Goal: Information Seeking & Learning: Learn about a topic

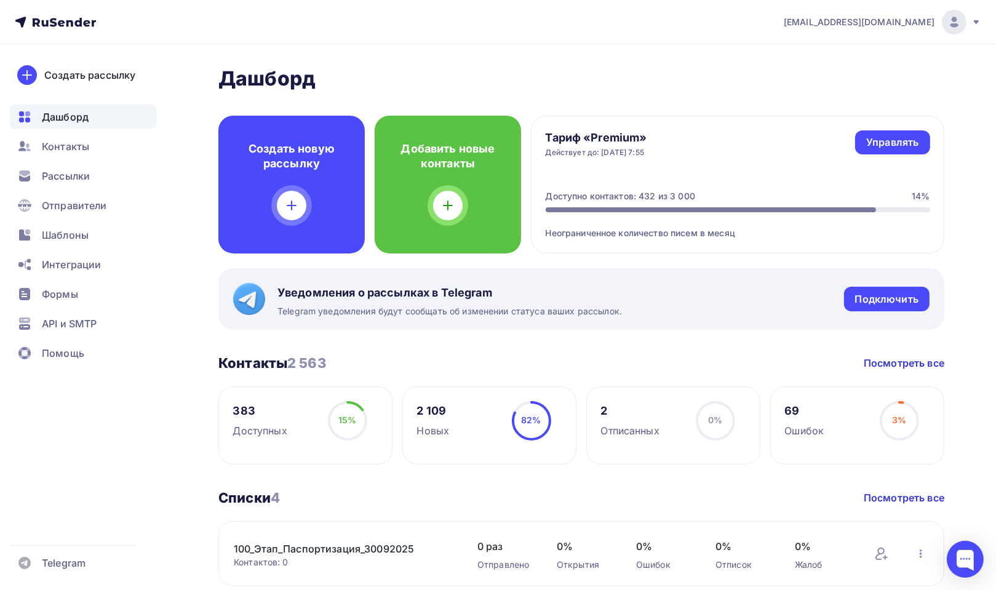
scroll to position [62, 0]
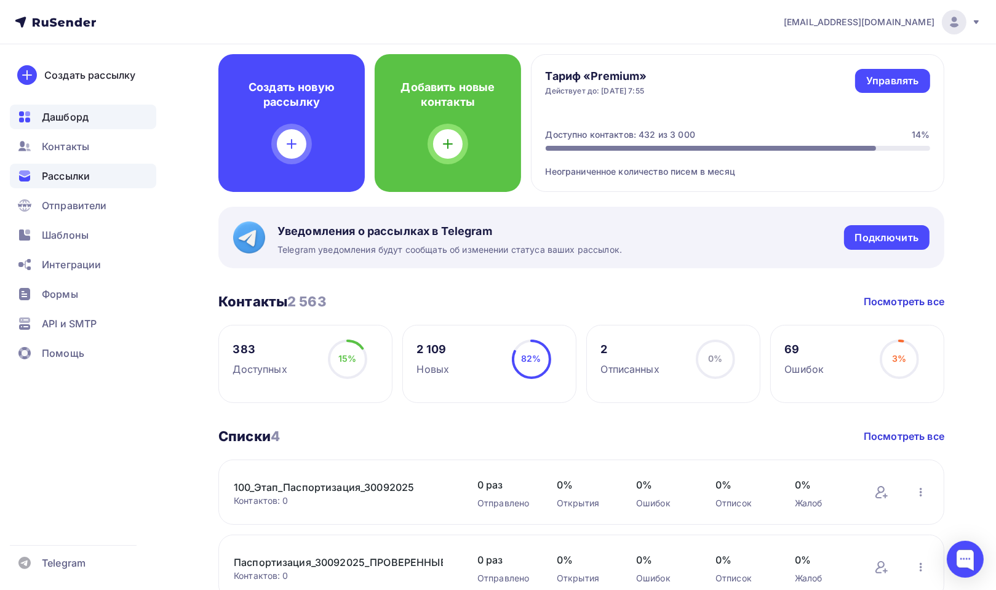
click at [49, 173] on span "Рассылки" at bounding box center [66, 176] width 48 height 15
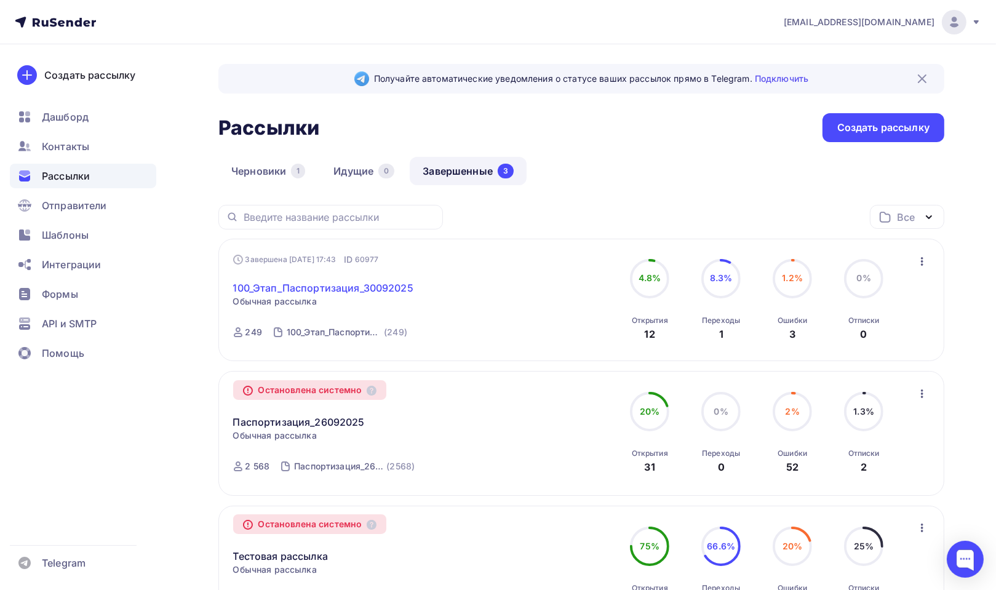
click at [372, 289] on link "100_Этап_Паспортизация_30092025" at bounding box center [323, 288] width 180 height 15
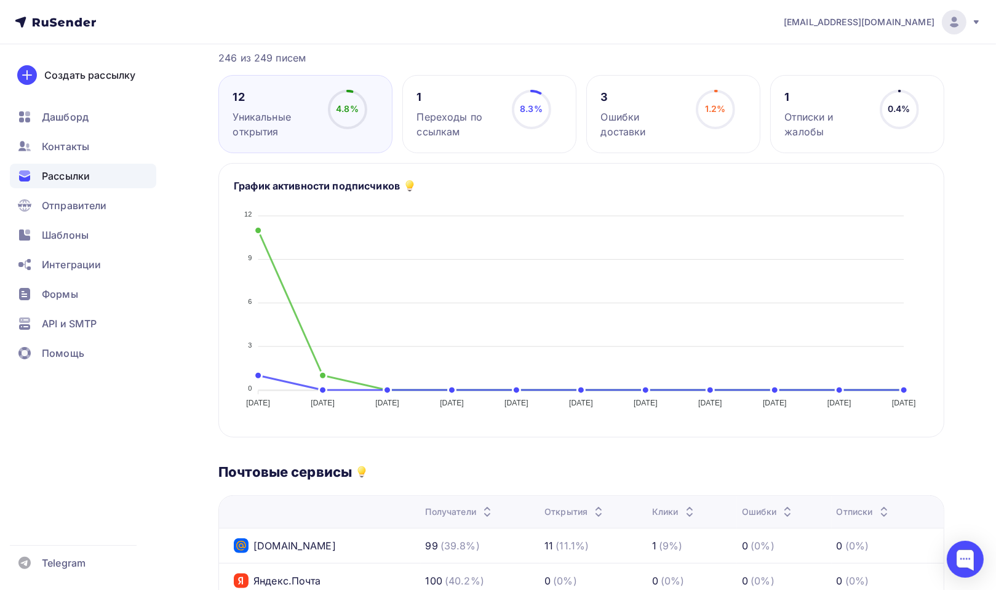
scroll to position [62, 0]
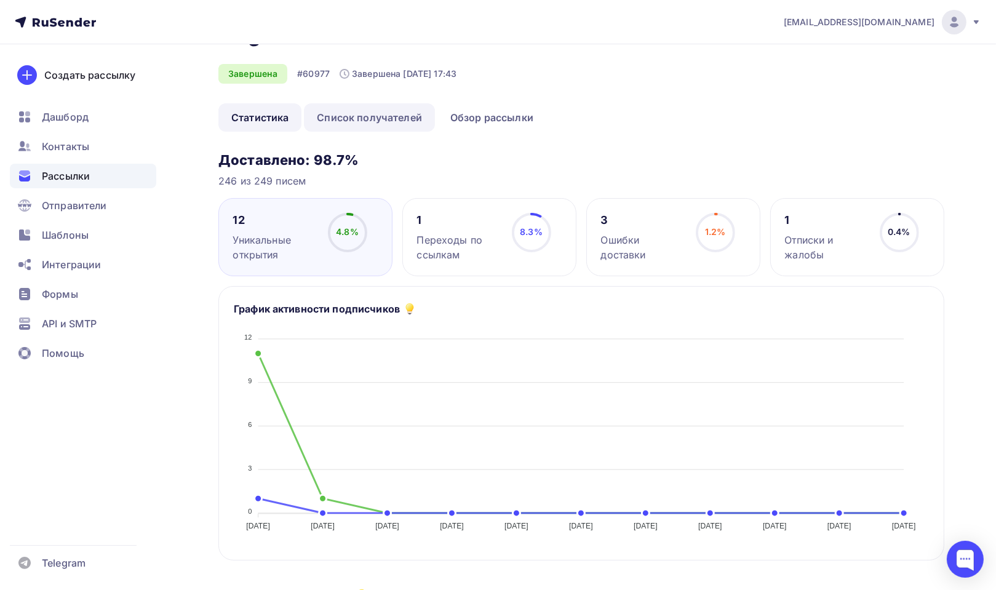
click at [409, 118] on link "Список получателей" at bounding box center [369, 117] width 131 height 28
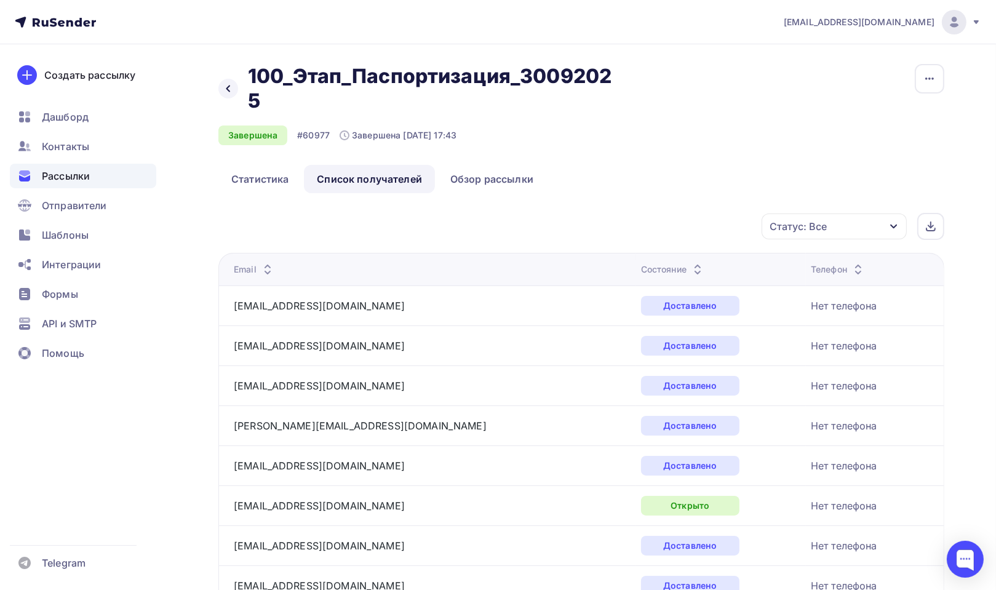
click at [61, 170] on span "Рассылки" at bounding box center [66, 176] width 48 height 15
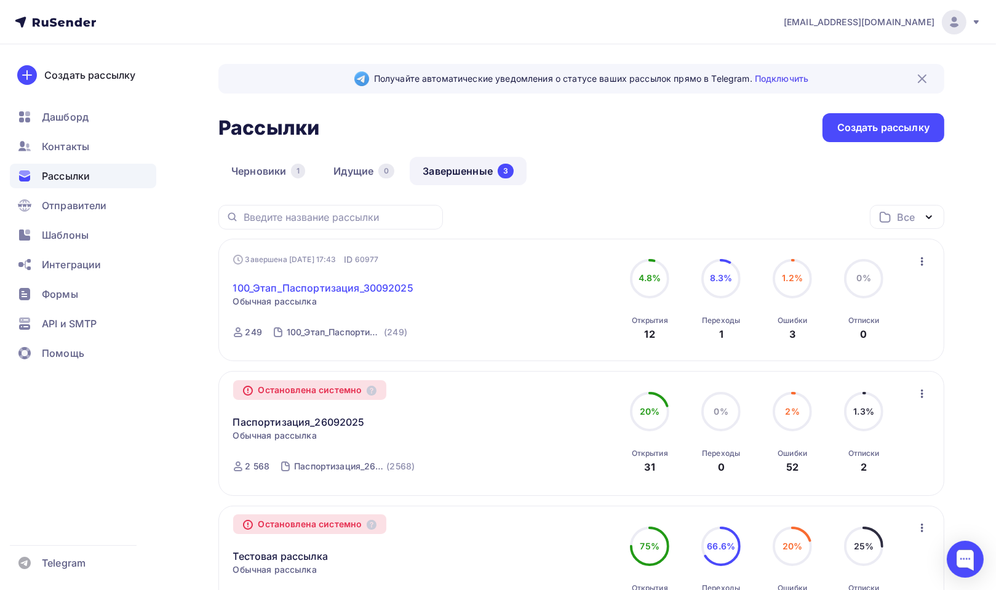
click at [361, 286] on link "100_Этап_Паспортизация_30092025" at bounding box center [323, 288] width 180 height 15
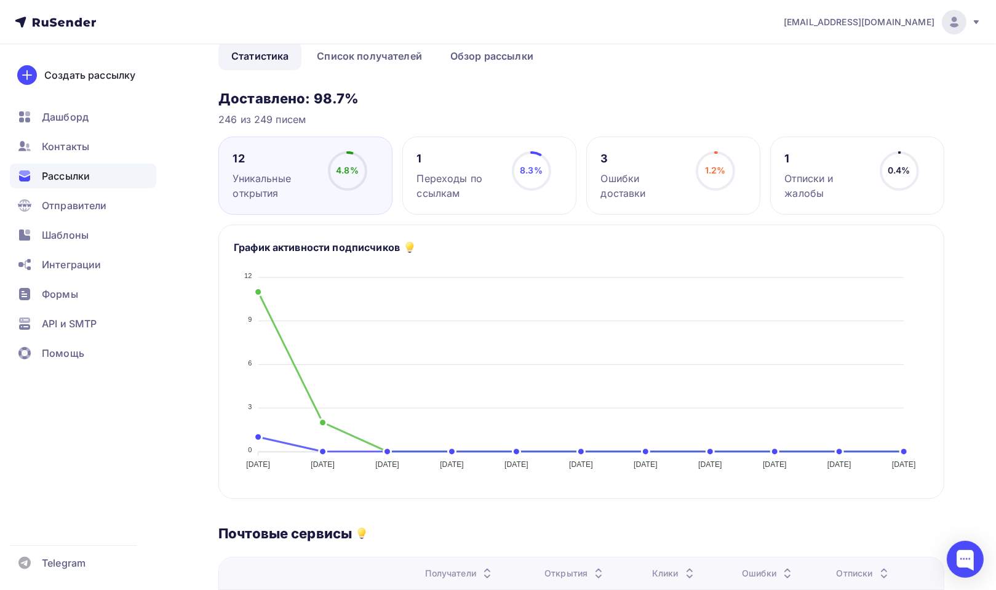
scroll to position [246, 0]
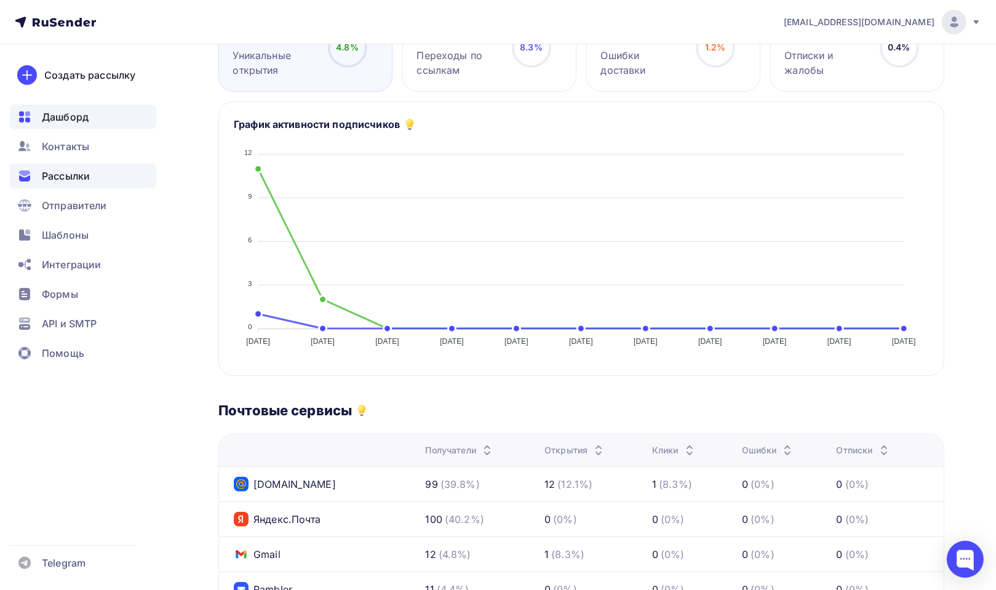
click at [68, 114] on span "Дашборд" at bounding box center [65, 117] width 47 height 15
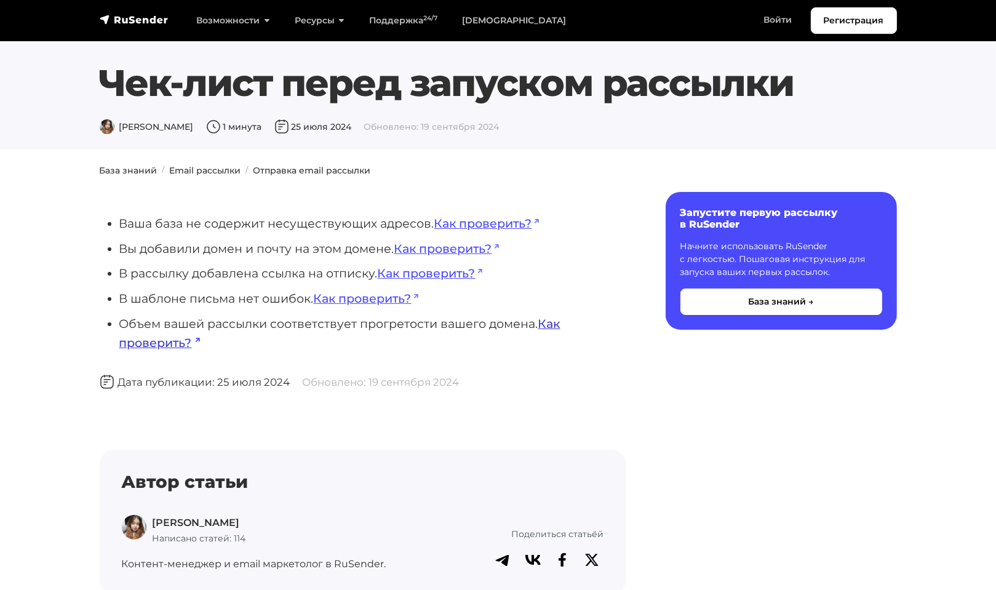
click at [553, 326] on link "Как проверить?" at bounding box center [339, 333] width 441 height 34
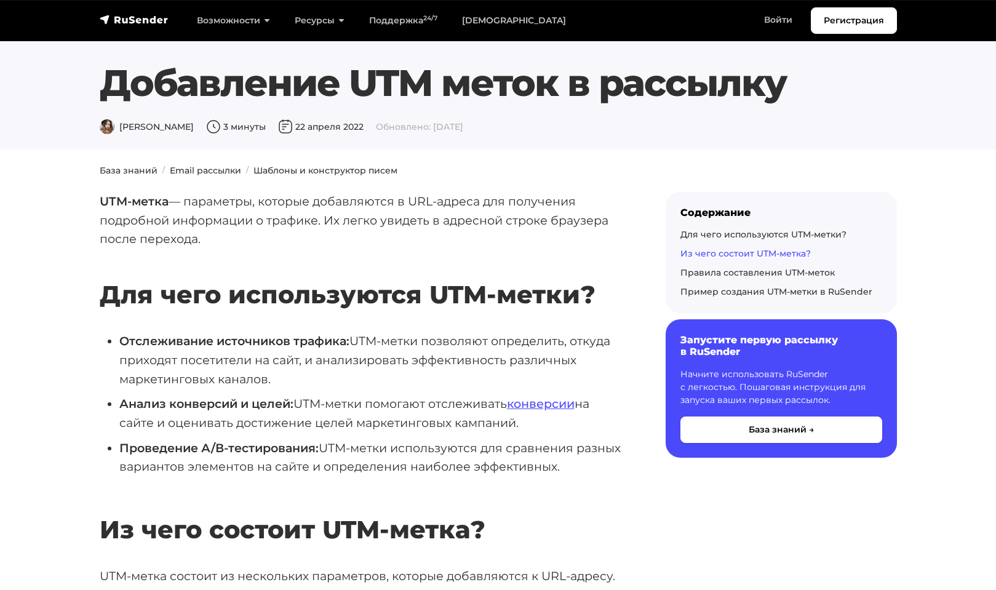
scroll to position [677, 0]
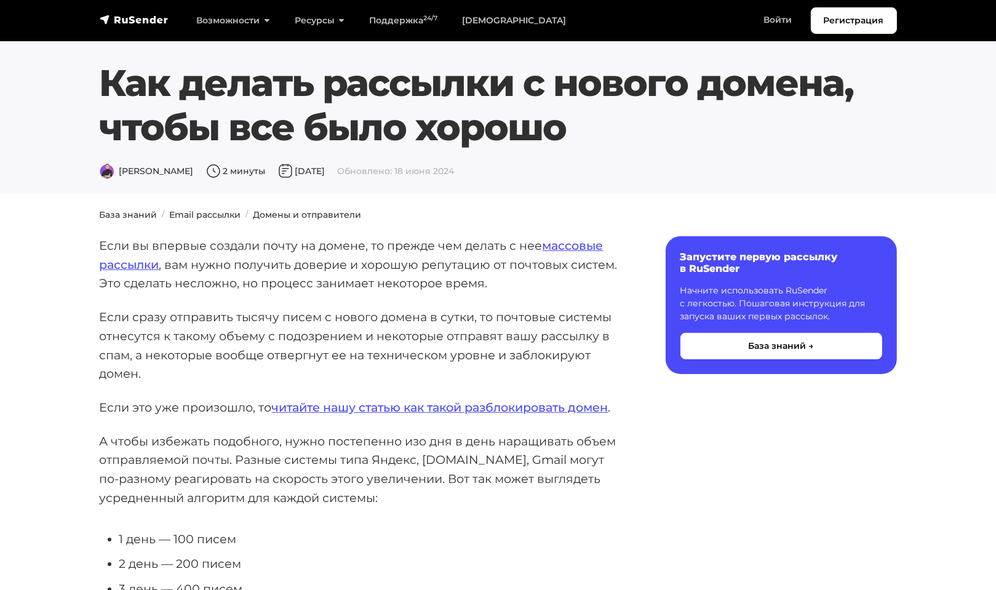
scroll to position [185, 0]
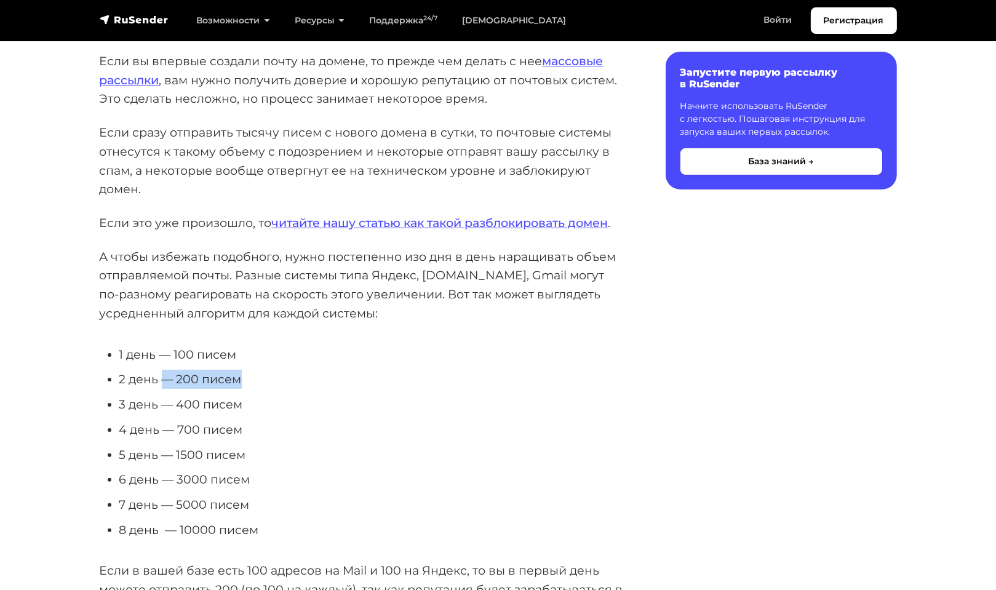
drag, startPoint x: 176, startPoint y: 378, endPoint x: 244, endPoint y: 376, distance: 67.7
click at [244, 376] on li "2 день — 200 писем" at bounding box center [372, 379] width 507 height 19
